Goal: Transaction & Acquisition: Obtain resource

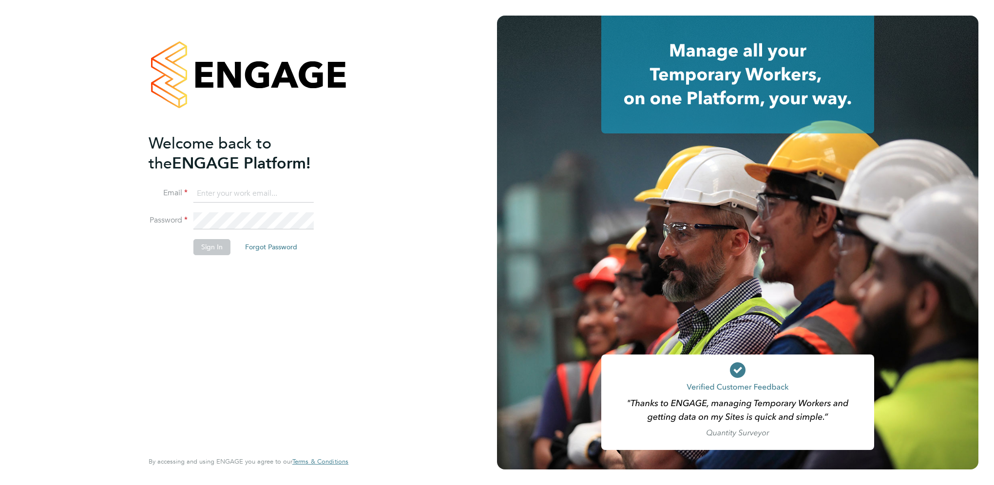
click at [212, 192] on input at bounding box center [254, 194] width 120 height 18
type input "[EMAIL_ADDRESS][PERSON_NAME][DOMAIN_NAME]"
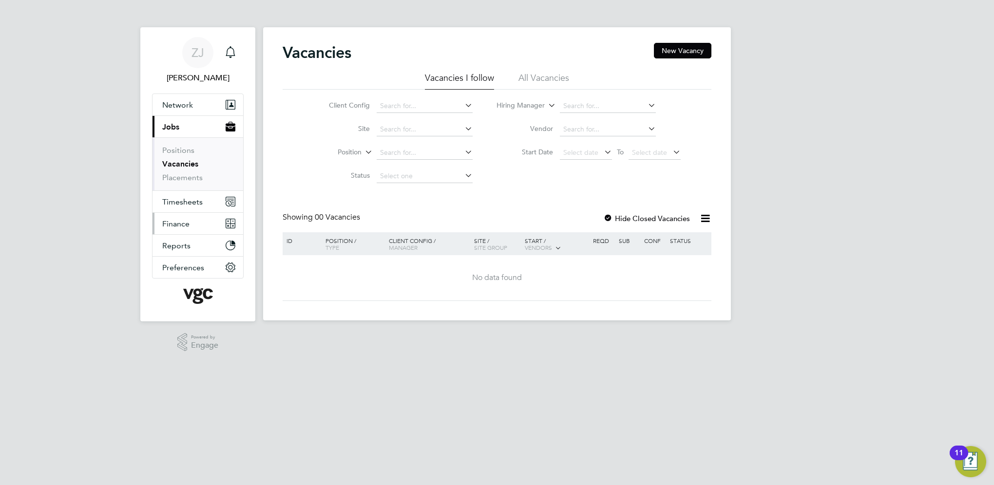
click at [176, 224] on span "Finance" at bounding box center [175, 223] width 27 height 9
click at [179, 221] on span "Finance" at bounding box center [175, 223] width 27 height 9
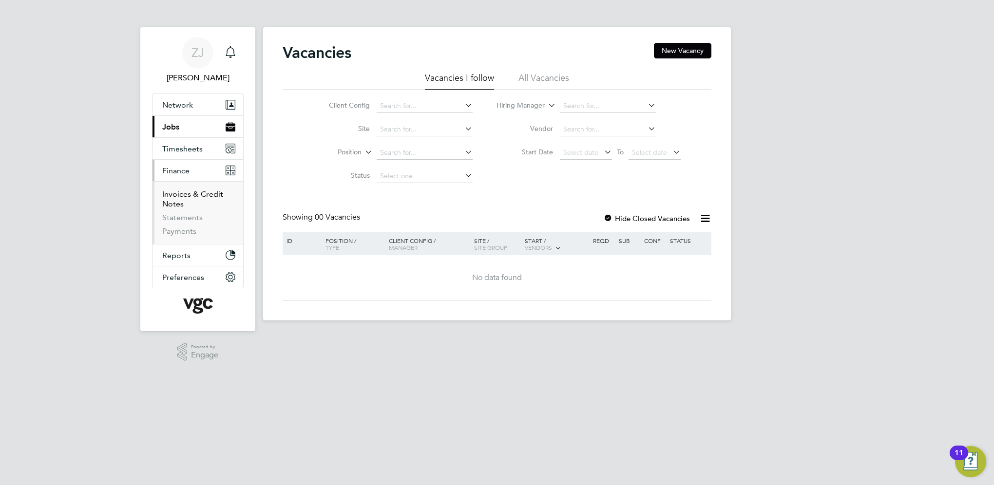
click at [179, 199] on link "Invoices & Credit Notes" at bounding box center [192, 199] width 61 height 19
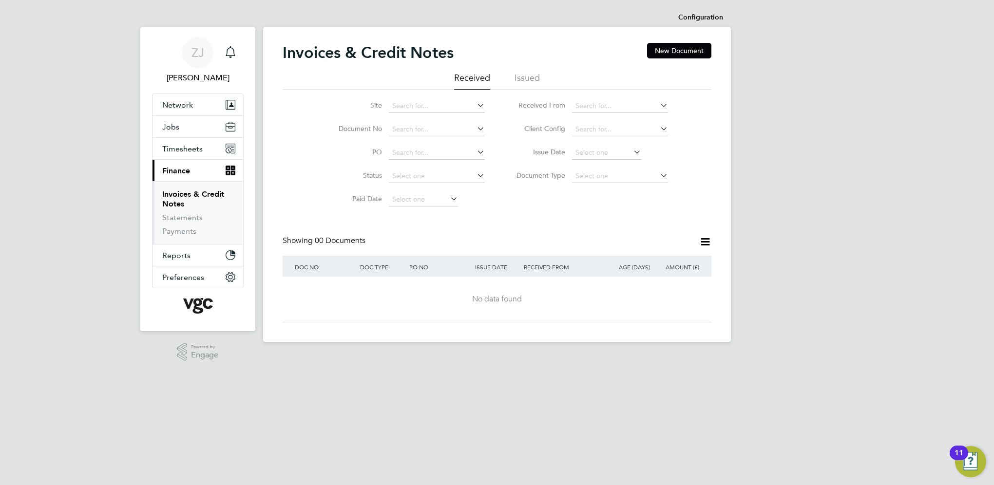
click at [537, 78] on li "Issued" at bounding box center [527, 81] width 25 height 18
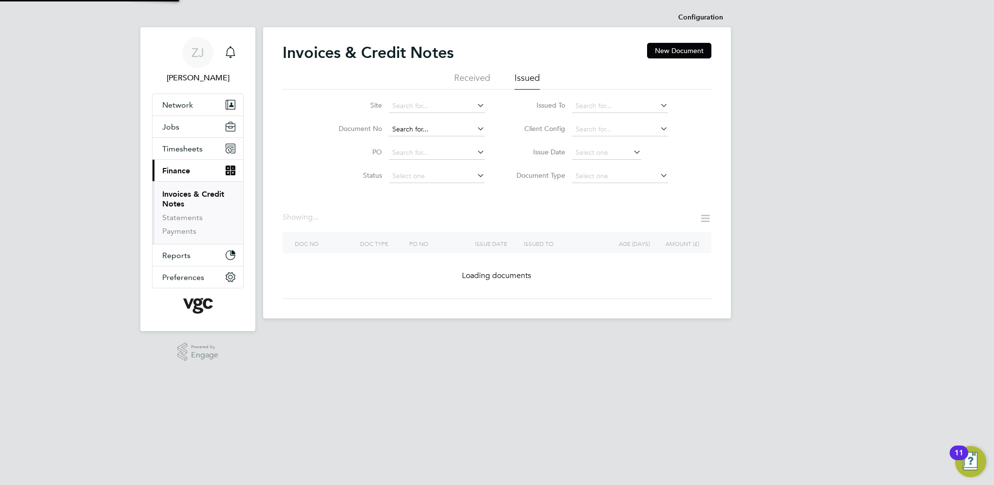
click at [407, 129] on input at bounding box center [437, 130] width 96 height 14
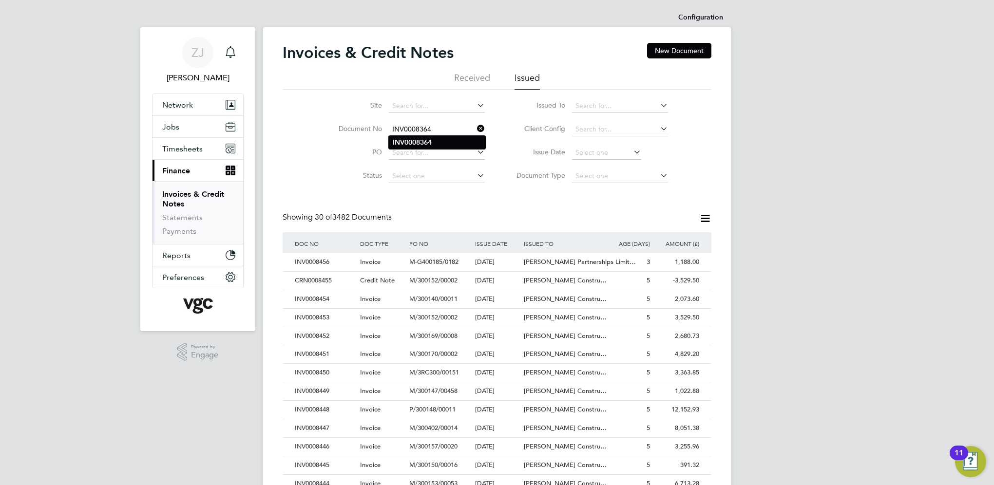
type input "INV0008364"
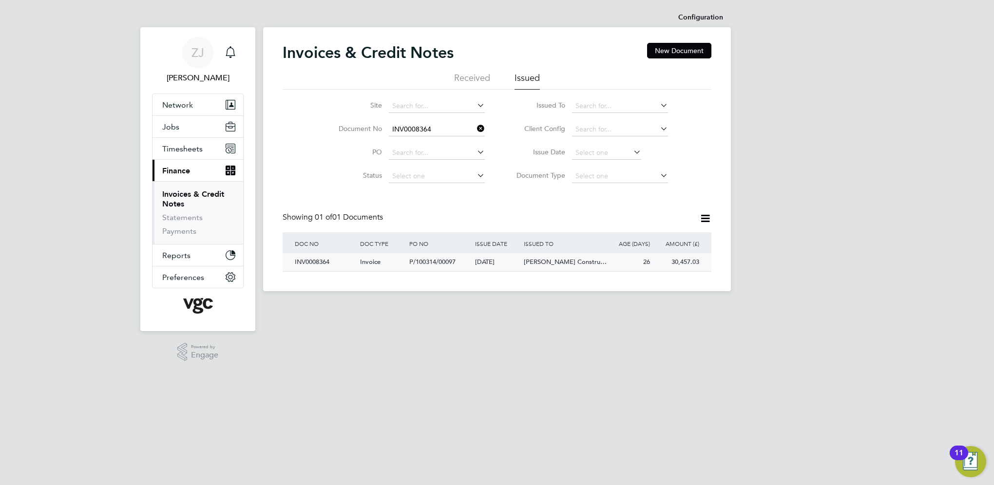
click at [314, 261] on div "INV0008364" at bounding box center [324, 262] width 65 height 18
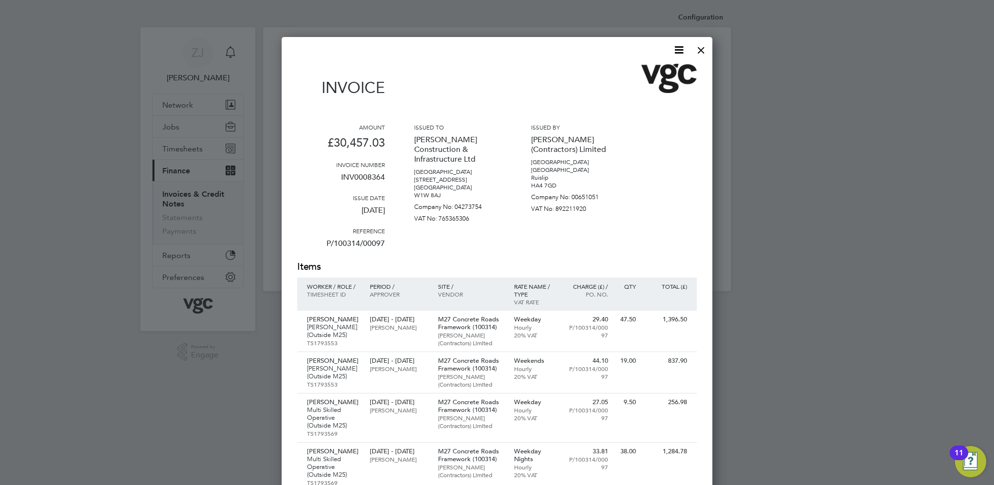
click at [679, 48] on icon at bounding box center [679, 50] width 12 height 12
click at [642, 71] on li "Download Invoice" at bounding box center [649, 73] width 67 height 14
click at [700, 52] on div at bounding box center [702, 48] width 18 height 18
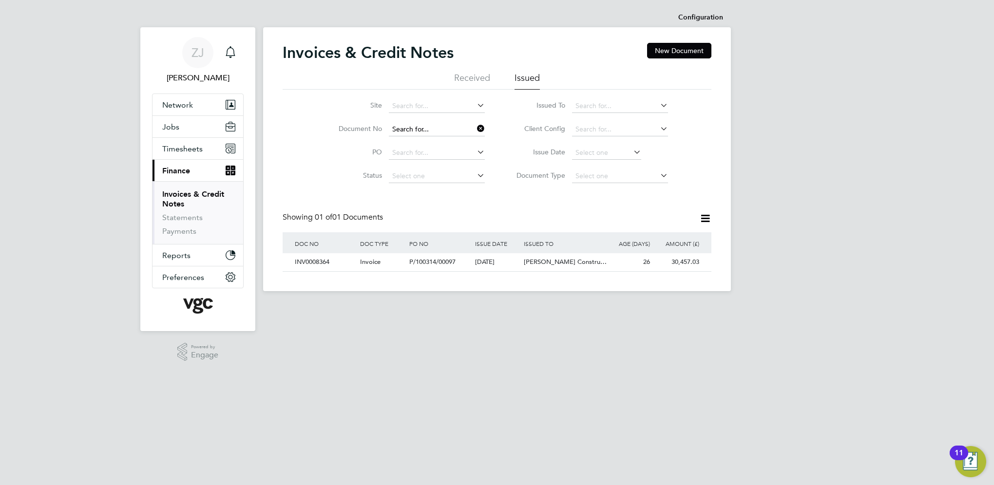
click at [431, 131] on input at bounding box center [437, 130] width 96 height 14
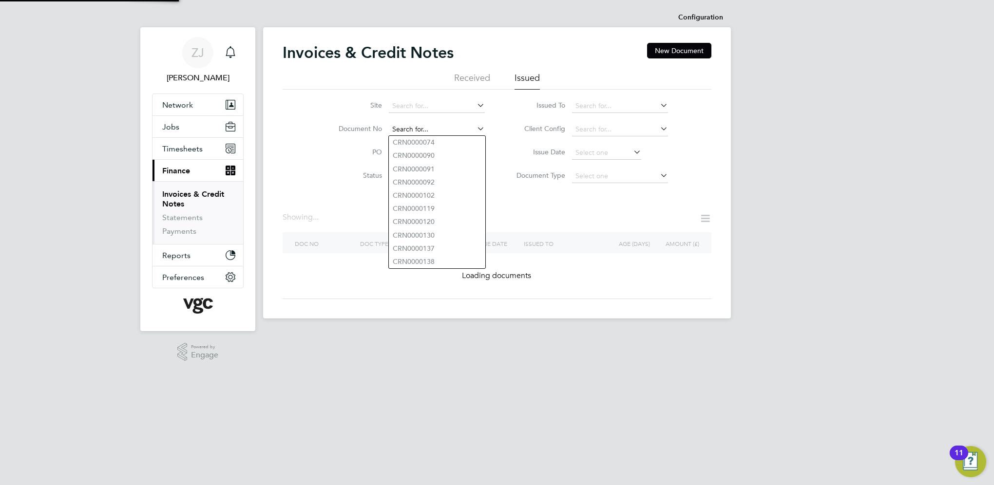
paste input "INV0008388"
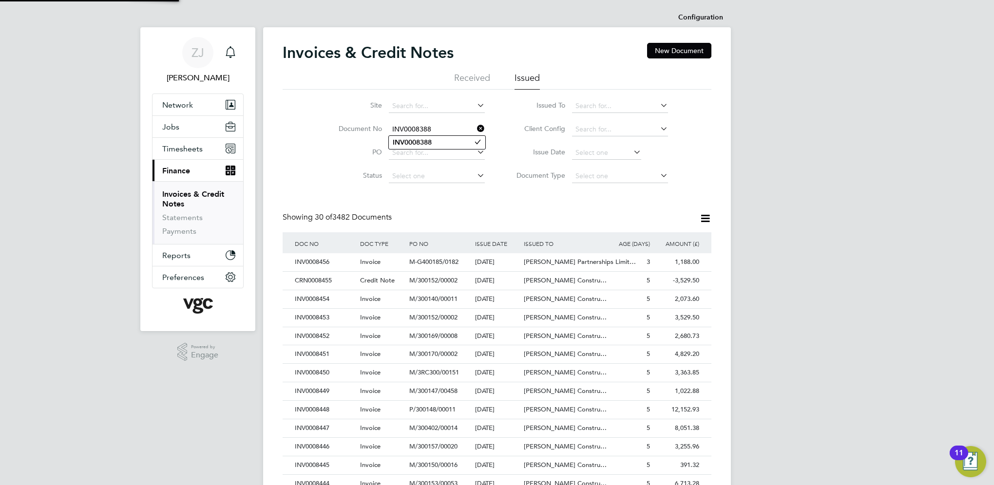
type input "INV0008388"
click at [423, 144] on b "INV0008388" at bounding box center [412, 142] width 39 height 8
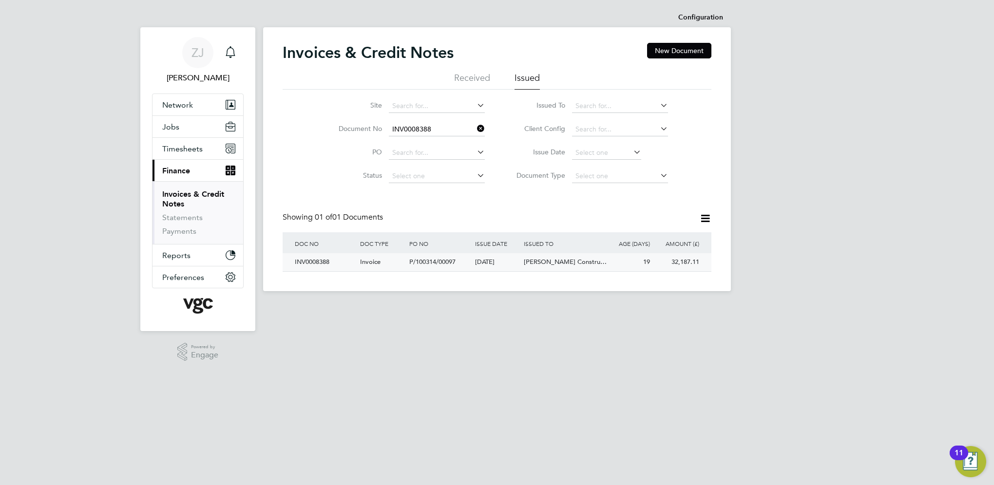
click at [310, 263] on div "INV0008388" at bounding box center [324, 262] width 65 height 18
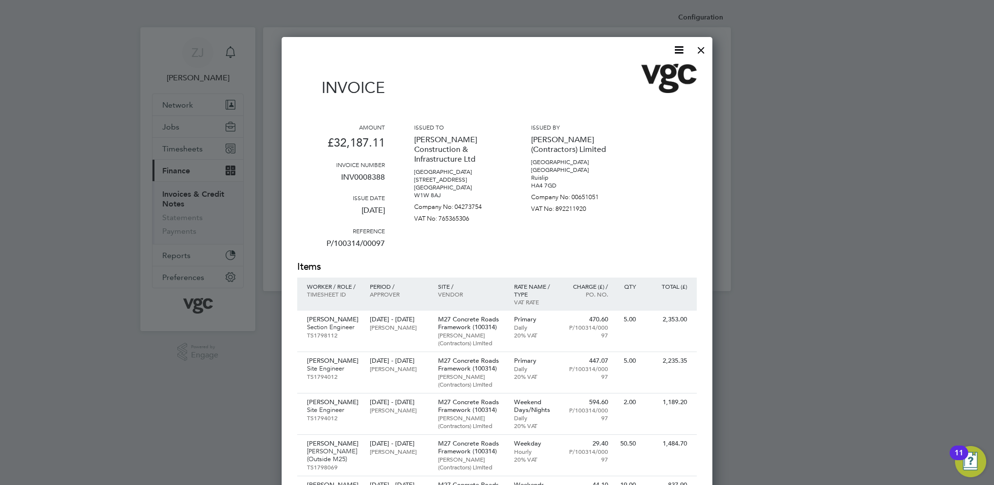
click at [680, 47] on icon at bounding box center [679, 50] width 12 height 12
click at [641, 73] on li "Download Invoice" at bounding box center [649, 73] width 67 height 14
click at [702, 50] on div at bounding box center [702, 48] width 18 height 18
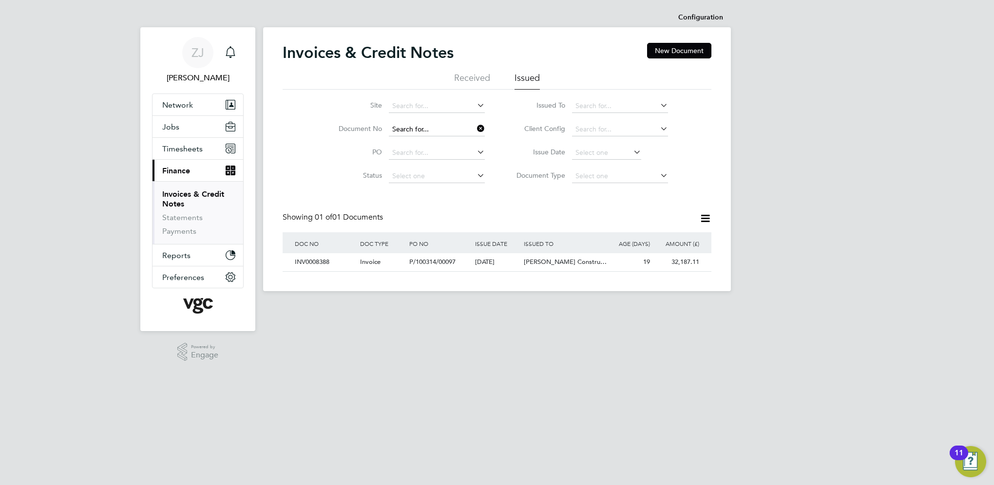
click at [442, 129] on input at bounding box center [437, 130] width 96 height 14
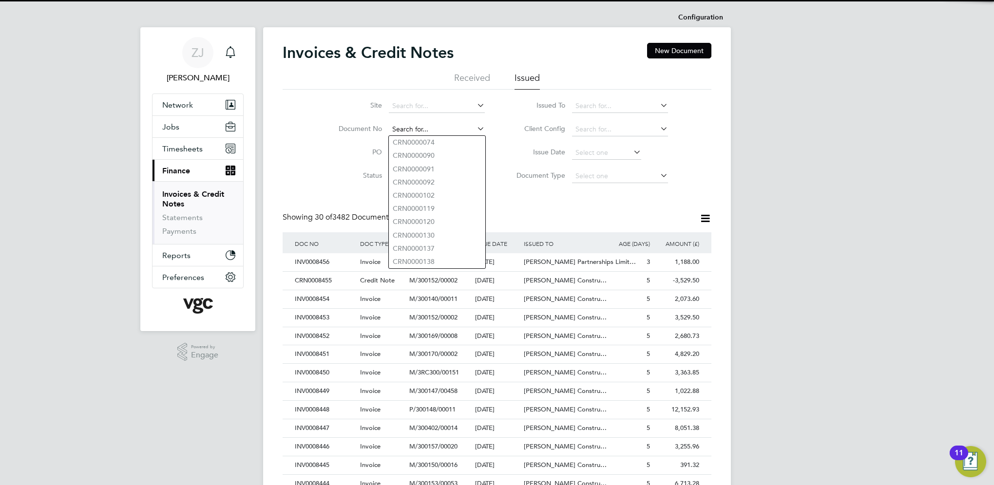
paste input "INV0008409"
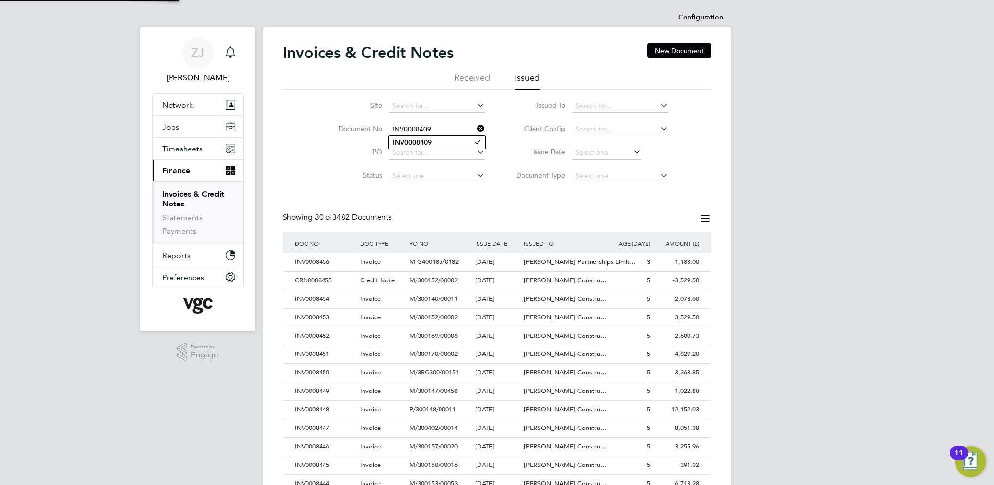
type input "INV0008409"
click at [407, 142] on b "INV0008409" at bounding box center [412, 142] width 39 height 8
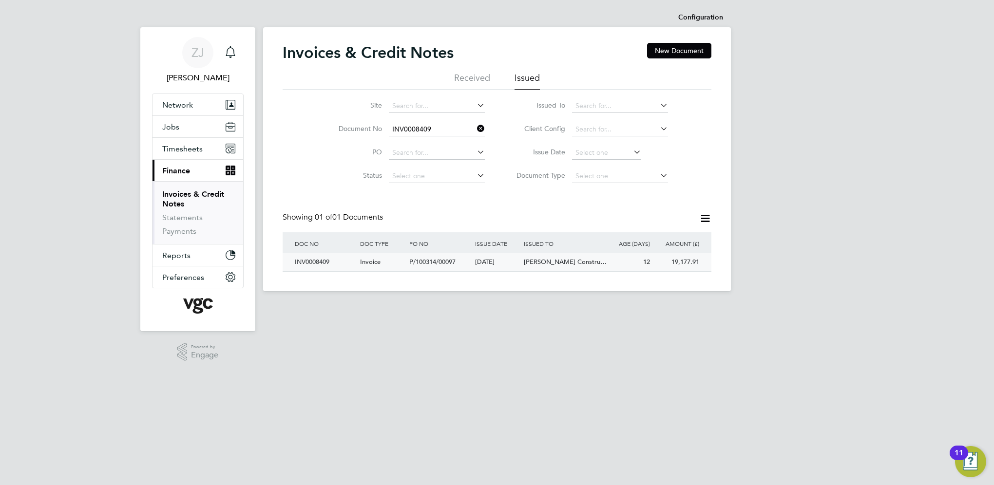
click at [307, 265] on div "INV0008409" at bounding box center [324, 262] width 65 height 18
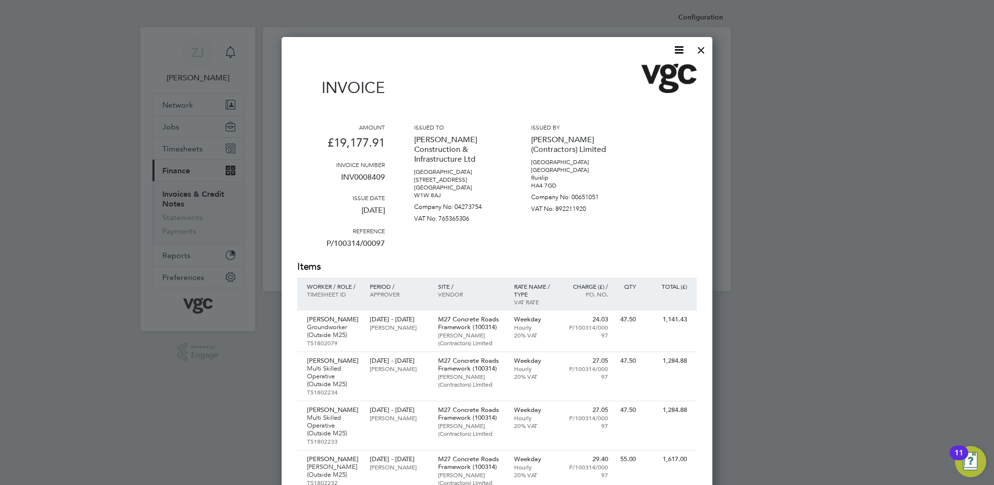
click at [677, 51] on icon at bounding box center [679, 50] width 12 height 12
click at [622, 72] on li "Download Invoice" at bounding box center [649, 73] width 67 height 14
